Goal: Task Accomplishment & Management: Manage account settings

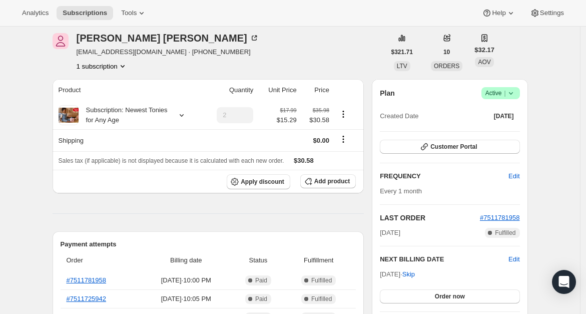
scroll to position [39, 0]
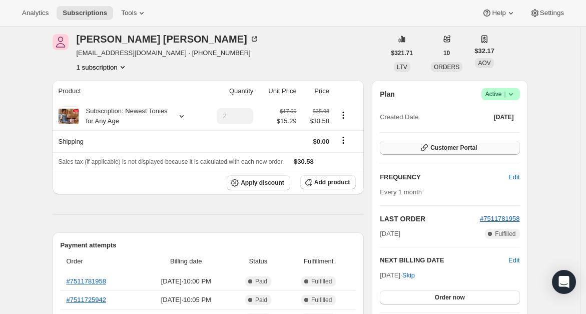
click at [438, 145] on span "Customer Portal" at bounding box center [454, 148] width 47 height 8
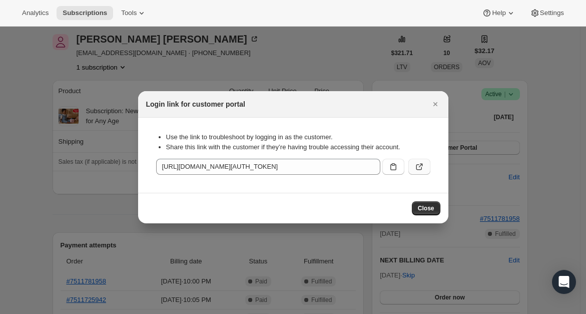
click at [417, 165] on icon ":rc1:" at bounding box center [420, 167] width 10 height 10
click at [396, 165] on icon ":rc1:" at bounding box center [394, 166] width 6 height 7
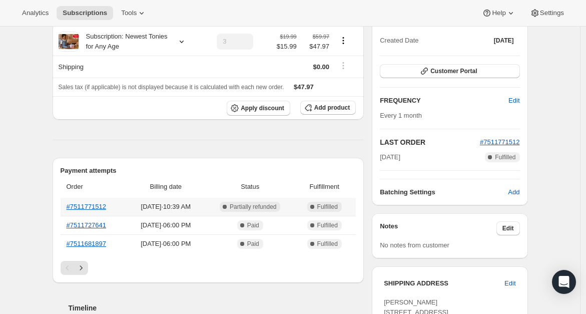
scroll to position [111, 0]
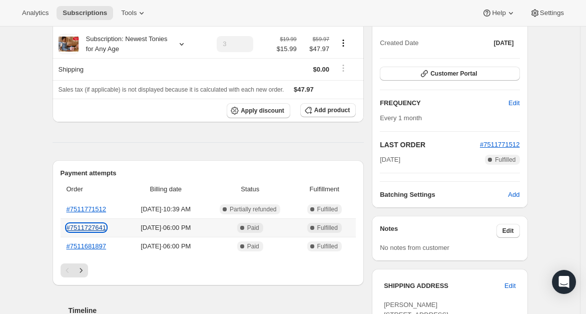
click at [89, 225] on link "#7511727641" at bounding box center [87, 228] width 40 height 8
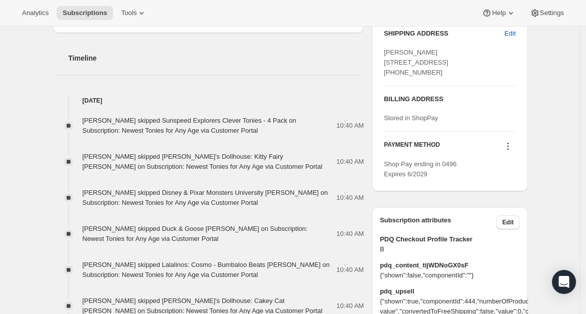
scroll to position [124, 0]
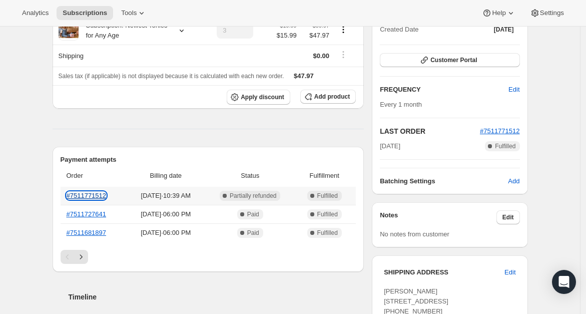
click at [92, 192] on link "#7511771512" at bounding box center [87, 196] width 40 height 8
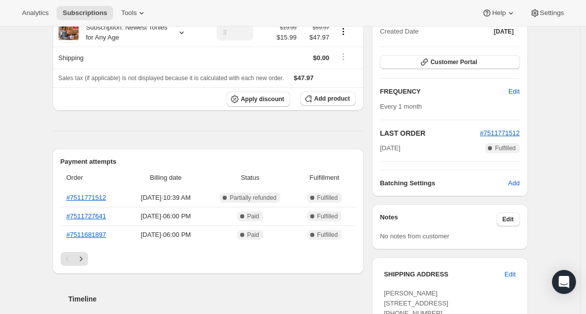
scroll to position [125, 0]
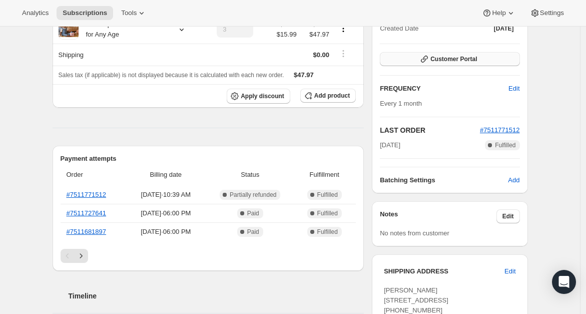
click at [435, 60] on span "Customer Portal" at bounding box center [454, 59] width 47 height 8
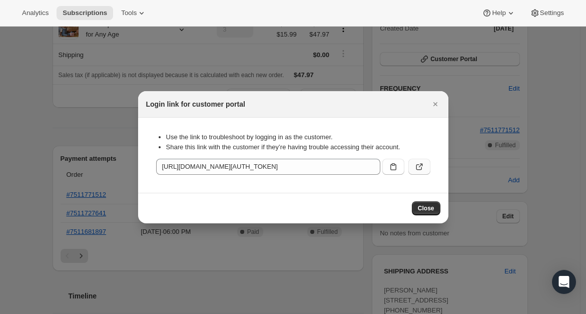
click at [422, 165] on icon ":rbs:" at bounding box center [420, 167] width 10 height 10
